Goal: Task Accomplishment & Management: Complete application form

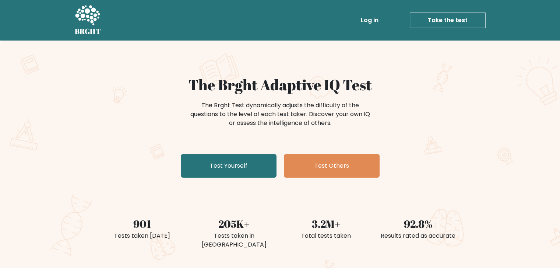
click at [438, 20] on link "Take the test" at bounding box center [448, 20] width 76 height 15
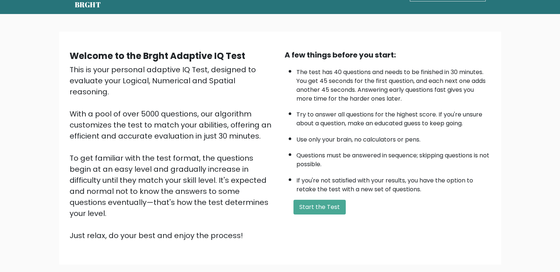
scroll to position [25, 0]
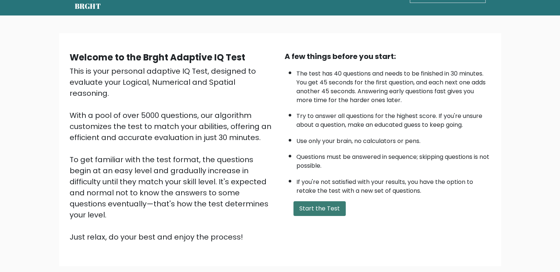
click at [326, 207] on button "Start the Test" at bounding box center [320, 208] width 52 height 15
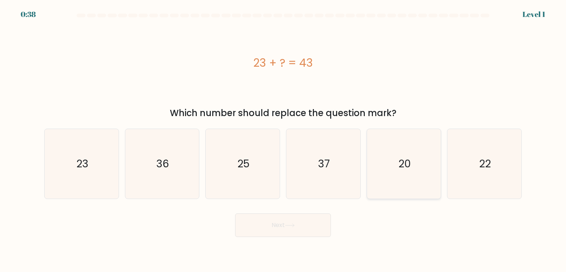
click at [414, 182] on icon "20" at bounding box center [403, 163] width 69 height 69
click at [283, 140] on input "e. 20" at bounding box center [283, 138] width 0 height 4
radio input "true"
click at [277, 226] on button "Next" at bounding box center [283, 225] width 96 height 24
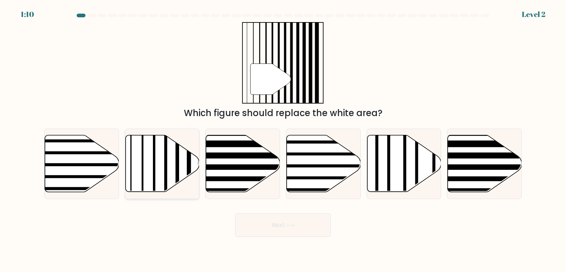
click at [166, 170] on line at bounding box center [166, 133] width 0 height 149
click at [283, 140] on input "b." at bounding box center [283, 138] width 0 height 4
radio input "true"
click at [252, 218] on button "Next" at bounding box center [283, 225] width 96 height 24
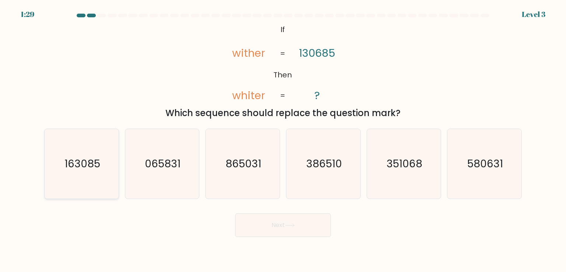
click at [96, 169] on text "163085" at bounding box center [82, 163] width 36 height 15
click at [283, 140] on input "a. 163085" at bounding box center [283, 138] width 0 height 4
radio input "true"
click at [305, 224] on button "Next" at bounding box center [283, 225] width 96 height 24
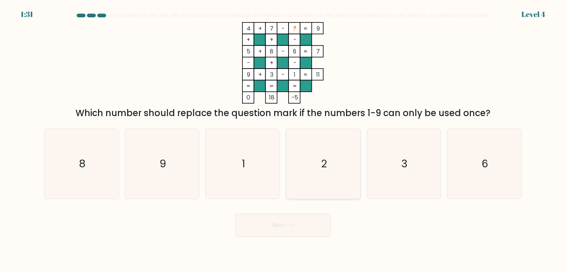
click at [347, 162] on icon "2" at bounding box center [322, 163] width 69 height 69
click at [283, 140] on input "d. 2" at bounding box center [283, 138] width 0 height 4
radio input "true"
click at [287, 229] on button "Next" at bounding box center [283, 225] width 96 height 24
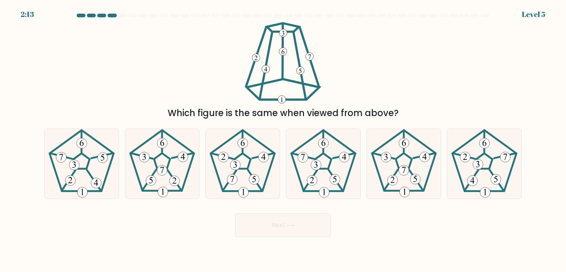
click at [292, 229] on button "Next" at bounding box center [283, 225] width 96 height 24
click at [174, 180] on 416 at bounding box center [174, 181] width 10 height 10
click at [283, 140] on input "b." at bounding box center [283, 138] width 0 height 4
radio input "true"
click at [289, 219] on button "Next" at bounding box center [283, 225] width 96 height 24
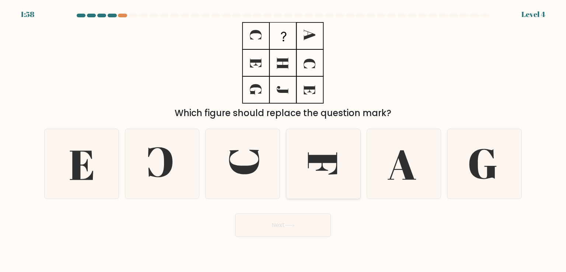
click at [318, 171] on icon at bounding box center [322, 163] width 69 height 69
click at [283, 140] on input "d." at bounding box center [283, 138] width 0 height 4
radio input "true"
click at [301, 234] on button "Next" at bounding box center [283, 225] width 96 height 24
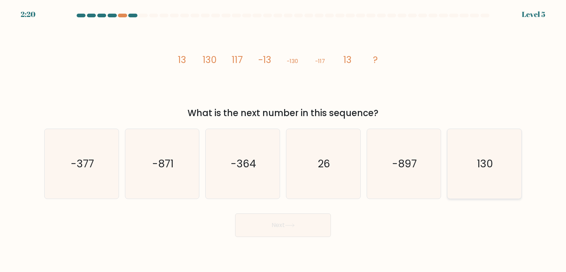
click at [470, 166] on icon "130" at bounding box center [483, 163] width 69 height 69
click at [283, 140] on input "f. 130" at bounding box center [283, 138] width 0 height 4
radio input "true"
click at [295, 226] on icon at bounding box center [290, 225] width 10 height 4
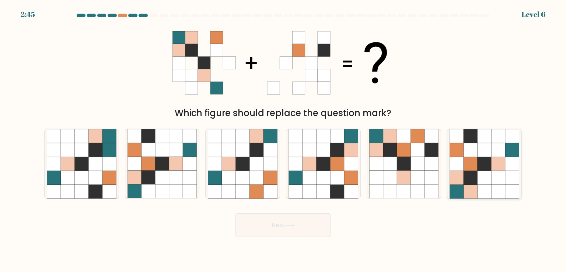
click at [466, 160] on icon at bounding box center [470, 164] width 14 height 14
click at [283, 140] on input "f." at bounding box center [283, 138] width 0 height 4
radio input "true"
click at [283, 230] on button "Next" at bounding box center [283, 225] width 96 height 24
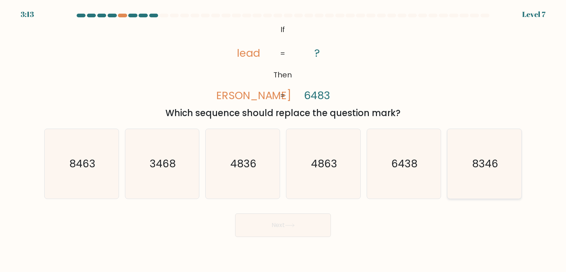
click at [463, 173] on icon "8346" at bounding box center [483, 163] width 69 height 69
click at [283, 140] on input "f. 8346" at bounding box center [283, 138] width 0 height 4
radio input "true"
click at [298, 229] on button "Next" at bounding box center [283, 225] width 96 height 24
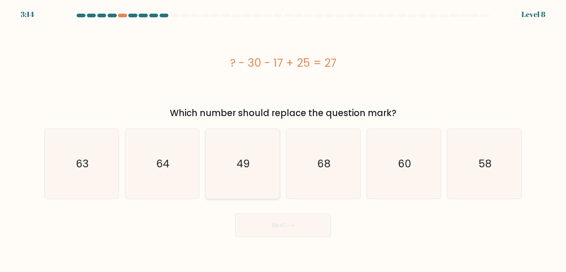
click at [248, 178] on icon "49" at bounding box center [242, 163] width 69 height 69
click at [283, 140] on input "c. 49" at bounding box center [283, 138] width 0 height 4
radio input "true"
click at [277, 231] on button "Next" at bounding box center [283, 225] width 96 height 24
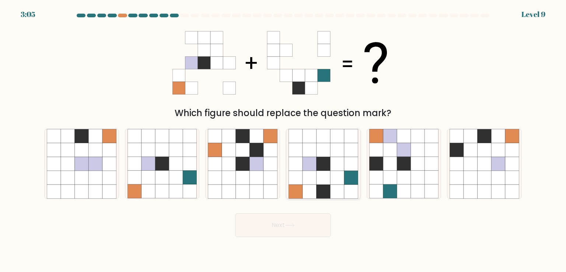
click at [329, 189] on icon at bounding box center [323, 192] width 14 height 14
click at [283, 140] on input "d." at bounding box center [283, 138] width 0 height 4
radio input "true"
click at [285, 219] on button "Next" at bounding box center [283, 225] width 96 height 24
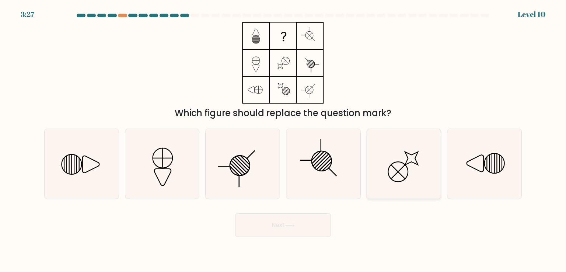
click at [409, 175] on icon at bounding box center [403, 163] width 69 height 69
click at [283, 140] on input "e." at bounding box center [283, 138] width 0 height 4
radio input "true"
click at [305, 212] on div "Next" at bounding box center [283, 222] width 486 height 29
click at [302, 219] on button "Next" at bounding box center [283, 225] width 96 height 24
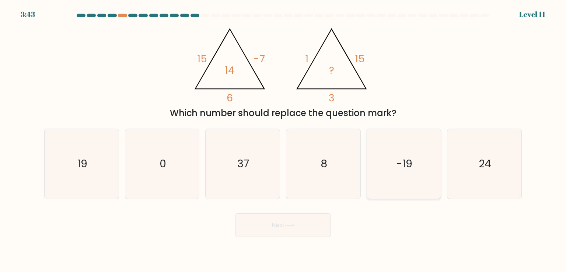
click at [402, 180] on icon "-19" at bounding box center [403, 163] width 69 height 69
click at [283, 140] on input "e. -19" at bounding box center [283, 138] width 0 height 4
radio input "true"
click at [300, 235] on button "Next" at bounding box center [283, 225] width 96 height 24
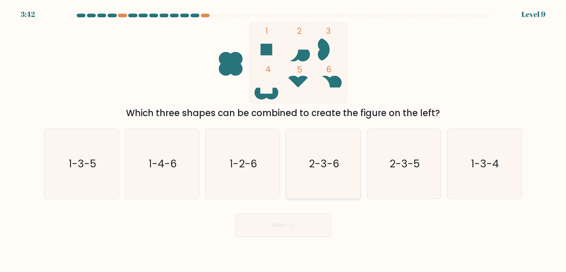
click at [320, 167] on text "2-3-6" at bounding box center [324, 163] width 31 height 15
click at [283, 140] on input "d. 2-3-6" at bounding box center [283, 138] width 0 height 4
radio input "true"
click at [303, 226] on button "Next" at bounding box center [283, 225] width 96 height 24
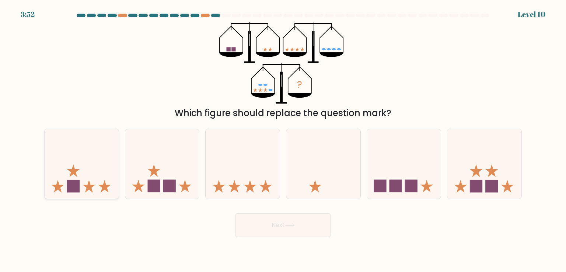
click at [93, 183] on icon at bounding box center [82, 163] width 74 height 61
click at [283, 140] on input "a." at bounding box center [283, 138] width 0 height 4
radio input "true"
click at [296, 217] on button "Next" at bounding box center [283, 225] width 96 height 24
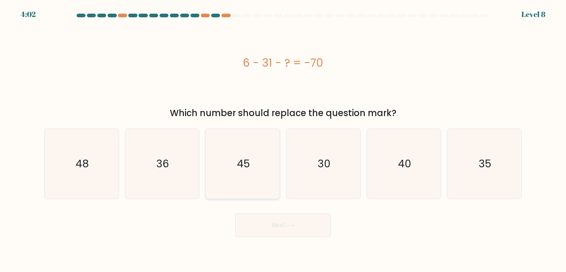
click at [245, 187] on icon "45" at bounding box center [242, 163] width 69 height 69
click at [283, 140] on input "c. 45" at bounding box center [283, 138] width 0 height 4
radio input "true"
click at [274, 222] on button "Next" at bounding box center [283, 225] width 96 height 24
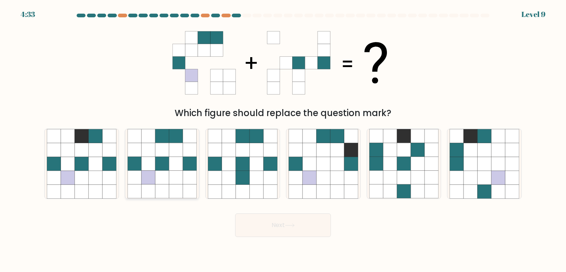
click at [170, 186] on icon at bounding box center [176, 192] width 14 height 14
click at [283, 140] on input "b." at bounding box center [283, 138] width 0 height 4
radio input "true"
click at [287, 220] on button "Next" at bounding box center [283, 225] width 96 height 24
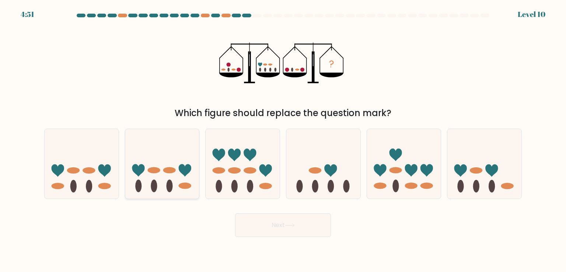
click at [175, 168] on icon at bounding box center [162, 163] width 74 height 61
click at [283, 140] on input "b." at bounding box center [283, 138] width 0 height 4
radio input "true"
click at [259, 227] on button "Next" at bounding box center [283, 225] width 96 height 24
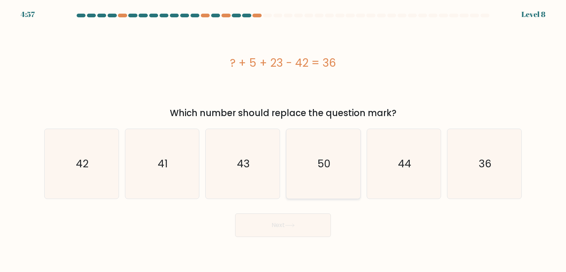
click at [333, 182] on icon "50" at bounding box center [322, 163] width 69 height 69
click at [283, 140] on input "d. 50" at bounding box center [283, 138] width 0 height 4
radio input "true"
click at [307, 230] on button "Next" at bounding box center [283, 225] width 96 height 24
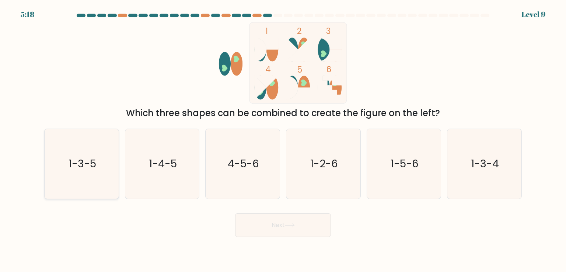
click at [93, 177] on icon "1-3-5" at bounding box center [81, 163] width 69 height 69
click at [283, 140] on input "a. 1-3-5" at bounding box center [283, 138] width 0 height 4
radio input "true"
click at [252, 222] on button "Next" at bounding box center [283, 225] width 96 height 24
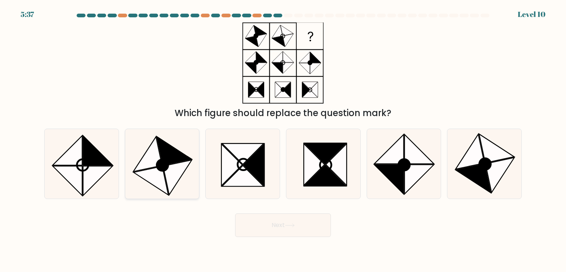
click at [166, 165] on icon at bounding box center [162, 164] width 11 height 11
click at [283, 140] on input "b." at bounding box center [283, 138] width 0 height 4
radio input "true"
click at [280, 220] on button "Next" at bounding box center [283, 225] width 96 height 24
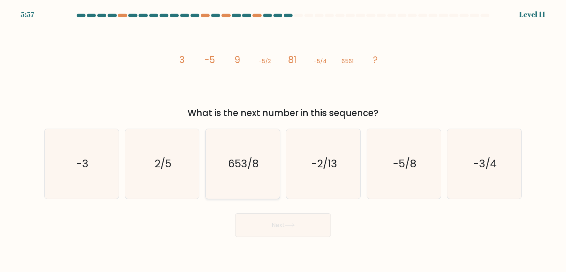
click at [246, 178] on icon "653/8" at bounding box center [242, 163] width 69 height 69
click at [283, 140] on input "c. 653/8" at bounding box center [283, 138] width 0 height 4
radio input "true"
click at [255, 229] on button "Next" at bounding box center [283, 225] width 96 height 24
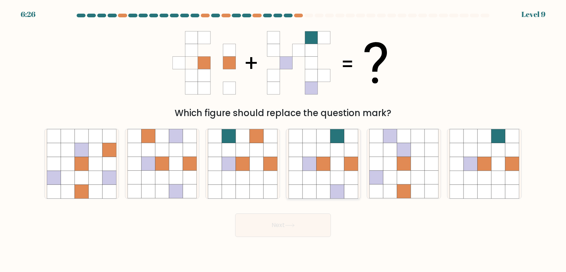
click at [326, 164] on icon at bounding box center [323, 164] width 14 height 14
click at [283, 140] on input "d." at bounding box center [283, 138] width 0 height 4
radio input "true"
click at [299, 222] on button "Next" at bounding box center [283, 225] width 96 height 24
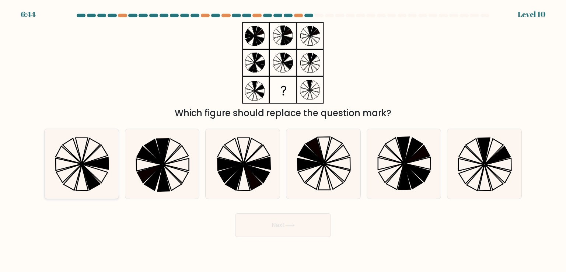
click at [95, 171] on icon at bounding box center [81, 163] width 69 height 69
click at [283, 140] on input "a." at bounding box center [283, 138] width 0 height 4
radio input "true"
click at [278, 227] on button "Next" at bounding box center [283, 225] width 96 height 24
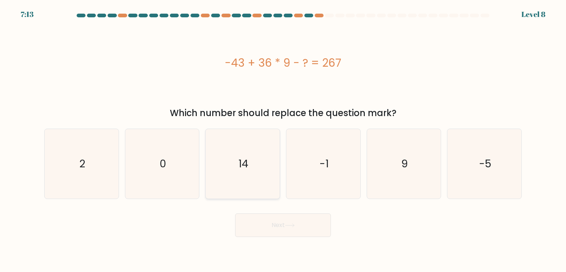
click at [251, 182] on icon "14" at bounding box center [242, 163] width 69 height 69
click at [283, 140] on input "c. 14" at bounding box center [283, 138] width 0 height 4
radio input "true"
click at [251, 182] on icon "14" at bounding box center [242, 163] width 69 height 69
click at [283, 140] on input "c. 14" at bounding box center [283, 138] width 0 height 4
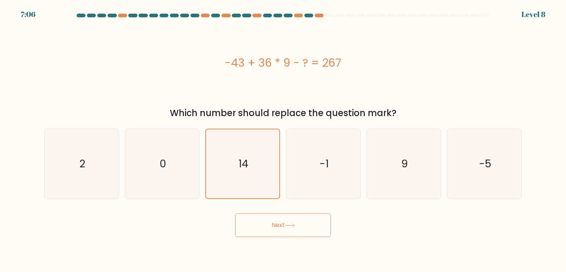
click at [292, 233] on button "Next" at bounding box center [283, 225] width 96 height 24
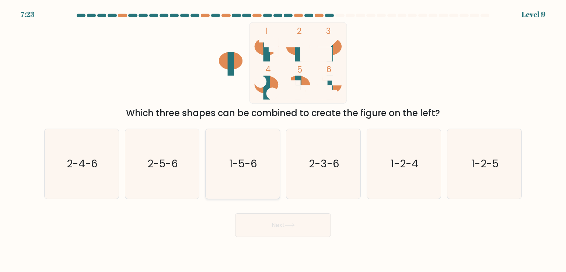
click at [251, 173] on icon "1-5-6" at bounding box center [242, 163] width 69 height 69
click at [283, 140] on input "c. 1-5-6" at bounding box center [283, 138] width 0 height 4
radio input "true"
click at [279, 220] on button "Next" at bounding box center [283, 225] width 96 height 24
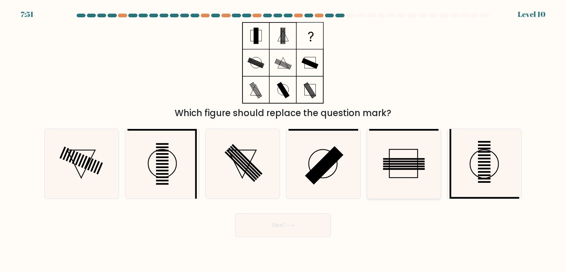
click at [390, 183] on icon at bounding box center [403, 163] width 69 height 69
click at [283, 140] on input "e." at bounding box center [283, 138] width 0 height 4
radio input "true"
click at [289, 229] on button "Next" at bounding box center [283, 225] width 96 height 24
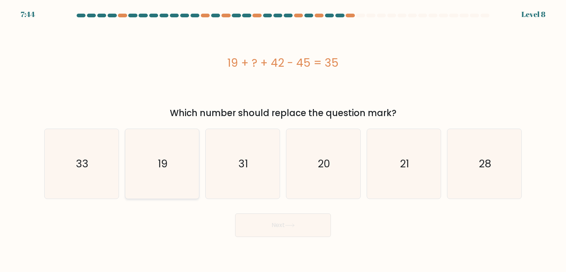
click at [190, 175] on icon "19" at bounding box center [161, 163] width 69 height 69
click at [283, 140] on input "b. 19" at bounding box center [283, 138] width 0 height 4
radio input "true"
click at [284, 236] on button "Next" at bounding box center [283, 225] width 96 height 24
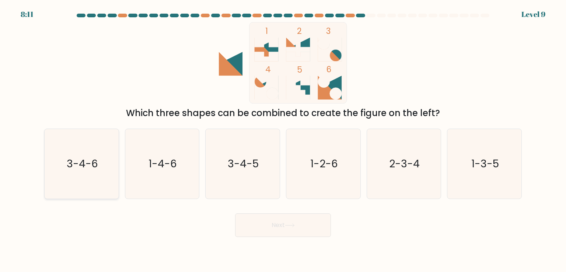
click at [94, 182] on icon "3-4-6" at bounding box center [81, 163] width 69 height 69
click at [283, 140] on input "a. 3-4-6" at bounding box center [283, 138] width 0 height 4
radio input "true"
click at [280, 229] on button "Next" at bounding box center [283, 225] width 96 height 24
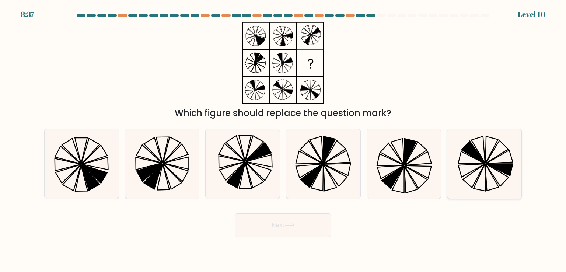
click at [480, 176] on icon at bounding box center [483, 163] width 69 height 69
click at [283, 140] on input "f." at bounding box center [283, 138] width 0 height 4
radio input "true"
click at [309, 227] on button "Next" at bounding box center [283, 225] width 96 height 24
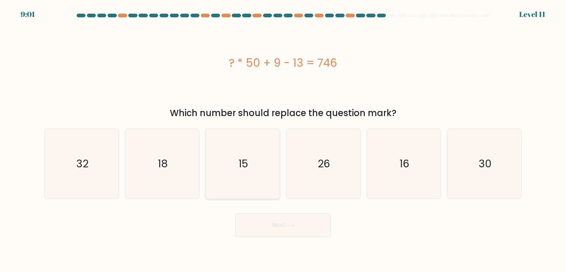
click at [242, 175] on icon "15" at bounding box center [242, 163] width 69 height 69
click at [283, 140] on input "c. 15" at bounding box center [283, 138] width 0 height 4
radio input "true"
click at [273, 230] on button "Next" at bounding box center [283, 225] width 96 height 24
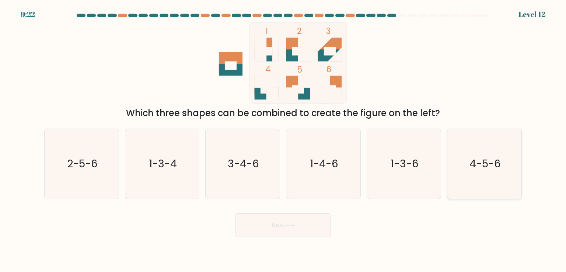
click at [470, 174] on icon "4-5-6" at bounding box center [483, 163] width 69 height 69
click at [283, 140] on input "f. 4-5-6" at bounding box center [283, 138] width 0 height 4
radio input "true"
click at [311, 222] on button "Next" at bounding box center [283, 225] width 96 height 24
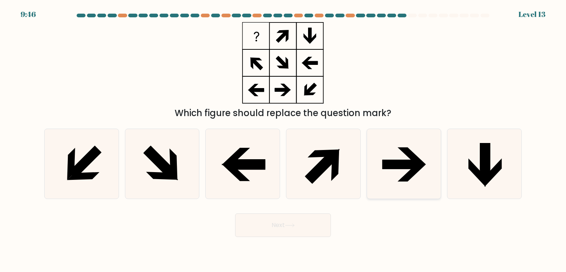
click at [397, 167] on icon at bounding box center [400, 165] width 37 height 10
click at [283, 140] on input "e." at bounding box center [283, 138] width 0 height 4
radio input "true"
click at [295, 222] on button "Next" at bounding box center [283, 225] width 96 height 24
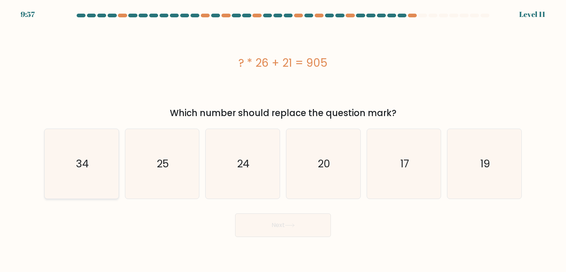
click at [73, 180] on icon "34" at bounding box center [81, 163] width 69 height 69
click at [283, 140] on input "a. 34" at bounding box center [283, 138] width 0 height 4
radio input "true"
click at [301, 227] on button "Next" at bounding box center [283, 225] width 96 height 24
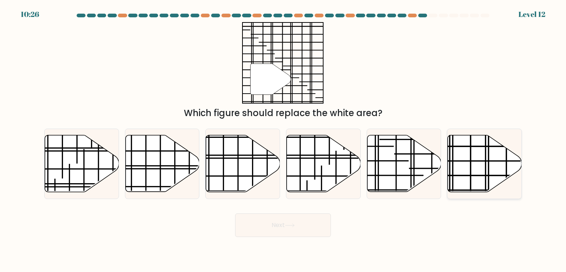
click at [457, 161] on icon at bounding box center [484, 163] width 74 height 57
click at [283, 140] on input "f." at bounding box center [283, 138] width 0 height 4
radio input "true"
click at [299, 224] on button "Next" at bounding box center [283, 225] width 96 height 24
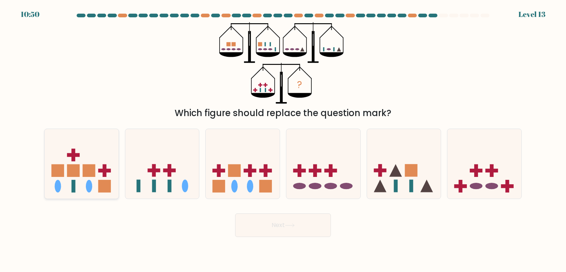
click at [107, 185] on rect at bounding box center [104, 186] width 13 height 13
click at [283, 140] on input "a." at bounding box center [283, 138] width 0 height 4
radio input "true"
click at [302, 227] on button "Next" at bounding box center [283, 225] width 96 height 24
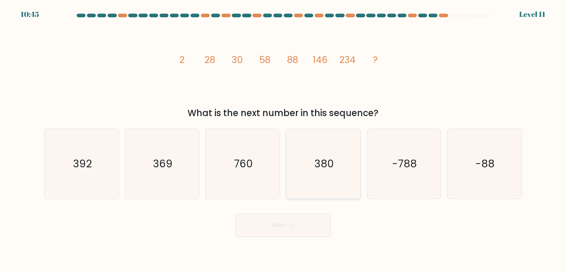
click at [344, 170] on icon "380" at bounding box center [322, 163] width 69 height 69
click at [283, 140] on input "d. 380" at bounding box center [283, 138] width 0 height 4
radio input "true"
click at [305, 223] on button "Next" at bounding box center [283, 225] width 96 height 24
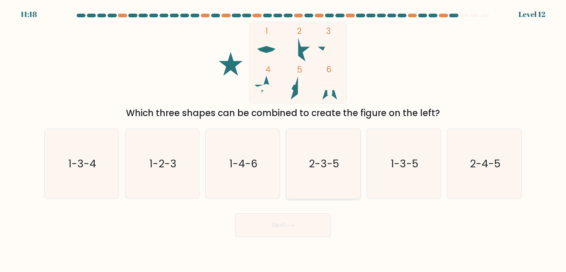
click at [331, 176] on icon "2-3-5" at bounding box center [322, 163] width 69 height 69
click at [283, 140] on input "d. 2-3-5" at bounding box center [283, 138] width 0 height 4
radio input "true"
click at [294, 227] on icon at bounding box center [290, 225] width 10 height 4
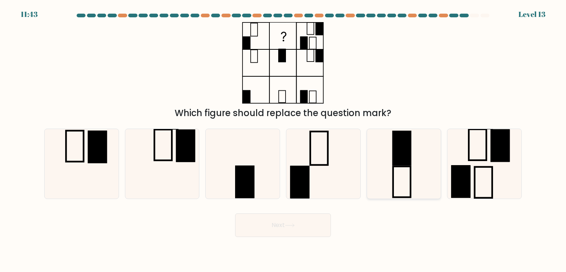
click at [404, 165] on rect at bounding box center [401, 147] width 17 height 33
click at [283, 140] on input "e." at bounding box center [283, 138] width 0 height 4
radio input "true"
click at [312, 218] on button "Next" at bounding box center [283, 225] width 96 height 24
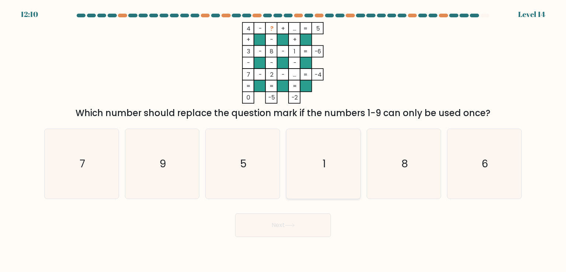
click at [333, 179] on icon "1" at bounding box center [322, 163] width 69 height 69
click at [283, 140] on input "d. 1" at bounding box center [283, 138] width 0 height 4
radio input "true"
click at [295, 223] on icon at bounding box center [290, 225] width 10 height 4
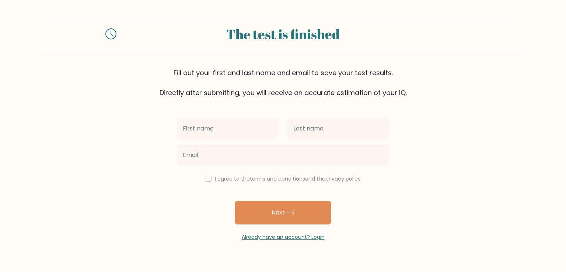
click at [256, 124] on input "text" at bounding box center [228, 128] width 102 height 21
type input "Vanessa"
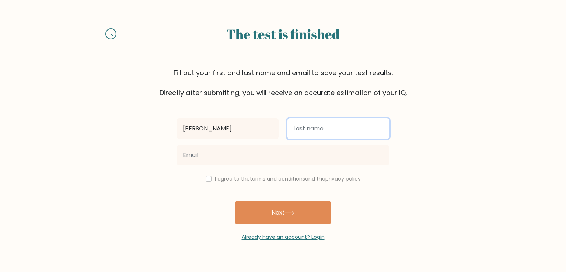
click at [320, 130] on input "text" at bounding box center [338, 128] width 102 height 21
type input "Bautista"
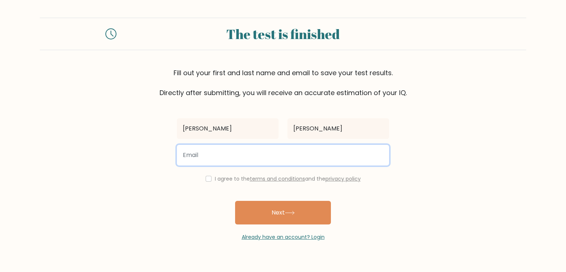
click at [228, 148] on input "email" at bounding box center [283, 155] width 212 height 21
click at [223, 155] on input "email" at bounding box center [283, 155] width 212 height 21
type input "vanessabautista1016@gmail.com"
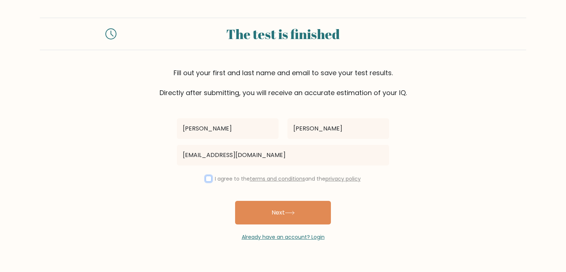
click at [207, 179] on input "checkbox" at bounding box center [209, 179] width 6 height 6
checkbox input "true"
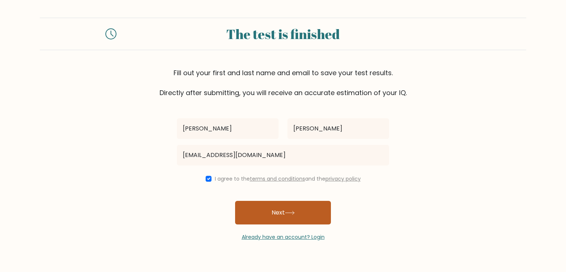
click at [289, 214] on icon at bounding box center [290, 213] width 10 height 4
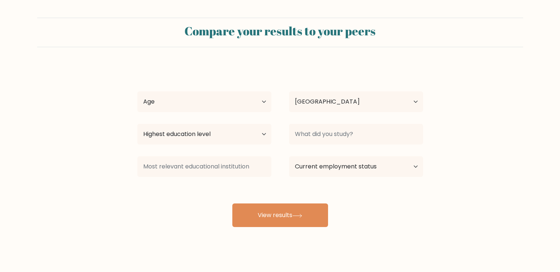
select select "PH"
click at [261, 105] on select "Age Under 18 years old 18-24 years old 25-34 years old 35-44 years old 45-54 ye…" at bounding box center [204, 101] width 134 height 21
select select "35_44"
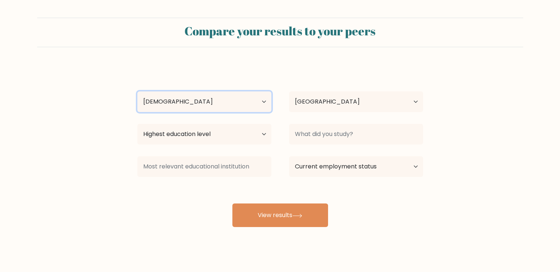
click at [137, 91] on select "Age Under 18 years old 18-24 years old 25-34 years old 35-44 years old 45-54 ye…" at bounding box center [204, 101] width 134 height 21
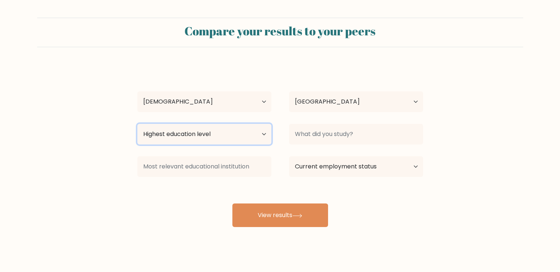
click at [263, 137] on select "Highest education level No schooling Primary Lower Secondary Upper Secondary Oc…" at bounding box center [204, 134] width 134 height 21
select select "bachelors_degree"
click at [137, 124] on select "Highest education level No schooling Primary Lower Secondary Upper Secondary Oc…" at bounding box center [204, 134] width 134 height 21
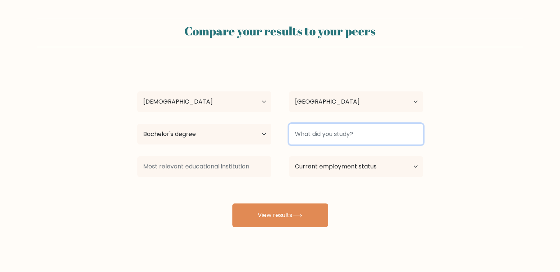
click at [376, 136] on input at bounding box center [356, 134] width 134 height 21
type input "H"
type input "j"
type input "B"
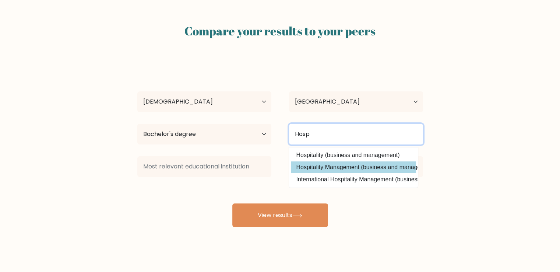
type input "Hosp"
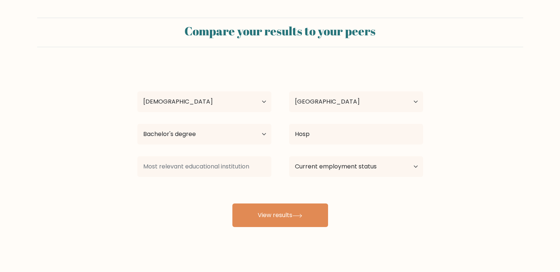
click at [371, 165] on div "Vanessa Bautista Age Under 18 years old 18-24 years old 25-34 years old 35-44 y…" at bounding box center [280, 146] width 295 height 162
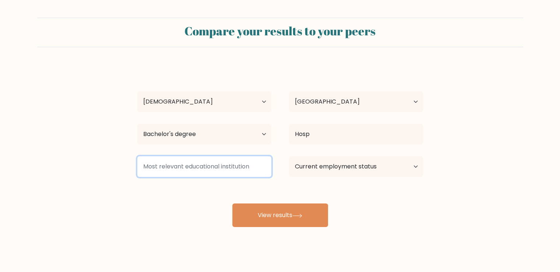
click at [248, 167] on input at bounding box center [204, 166] width 134 height 21
type input "j"
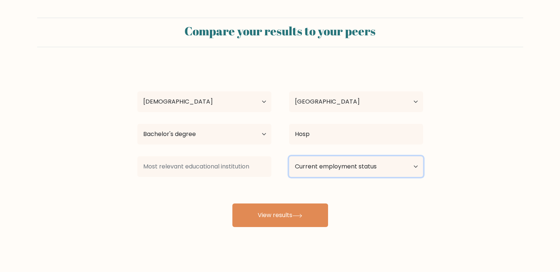
click at [406, 170] on select "Current employment status Employed Student Retired Other / prefer not to answer" at bounding box center [356, 166] width 134 height 21
select select "other"
click at [289, 156] on select "Current employment status Employed Student Retired Other / prefer not to answer" at bounding box center [356, 166] width 134 height 21
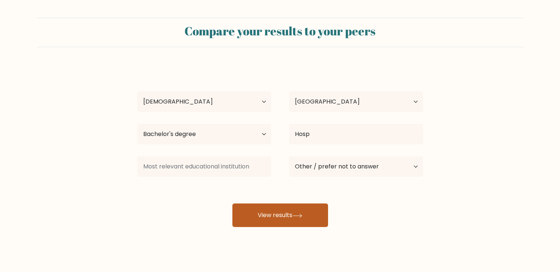
click at [278, 218] on button "View results" at bounding box center [280, 215] width 96 height 24
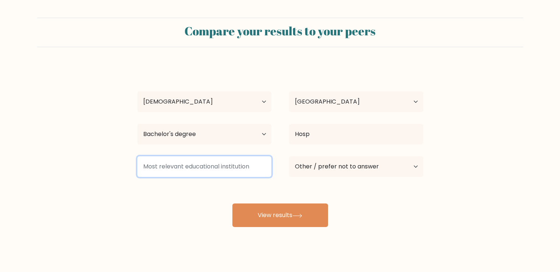
click at [224, 169] on input at bounding box center [204, 166] width 134 height 21
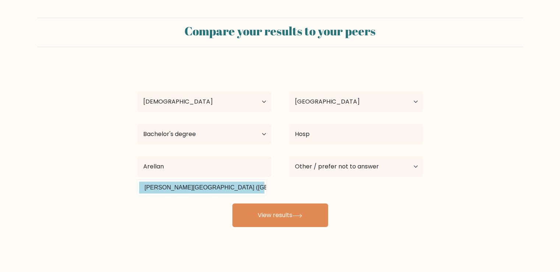
click at [209, 189] on div "Vanessa Bautista Age Under 18 years old 18-24 years old 25-34 years old 35-44 y…" at bounding box center [280, 146] width 295 height 162
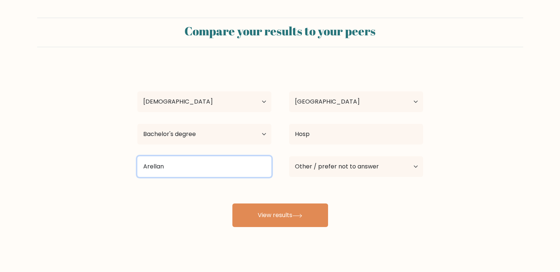
click at [210, 161] on input "Arellan" at bounding box center [204, 166] width 134 height 21
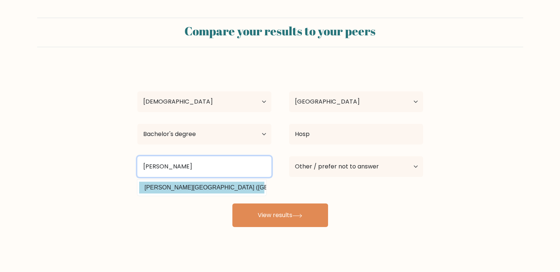
type input "Arellano"
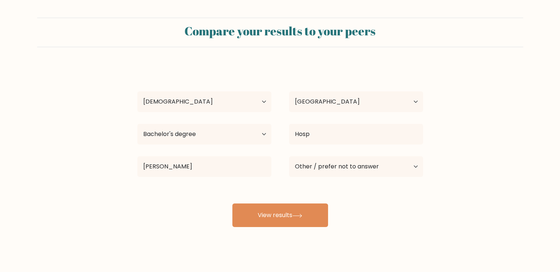
click at [211, 189] on div "Vanessa Bautista Age Under 18 years old 18-24 years old 25-34 years old 35-44 y…" at bounding box center [280, 146] width 295 height 162
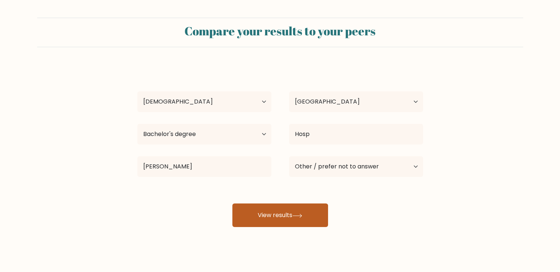
click at [271, 217] on button "View results" at bounding box center [280, 215] width 96 height 24
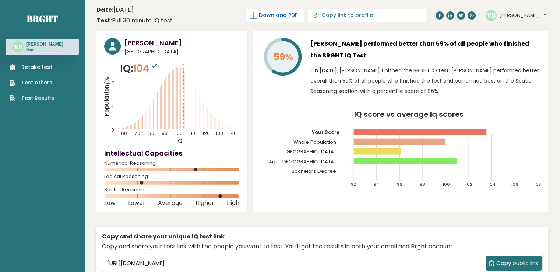
click at [297, 14] on span "Download PDF" at bounding box center [278, 15] width 38 height 8
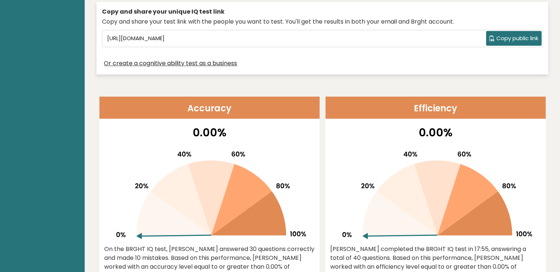
scroll to position [215, 0]
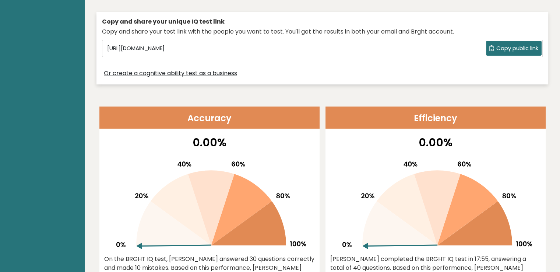
click at [516, 48] on span "Copy public link" at bounding box center [517, 48] width 42 height 8
